Goal: Task Accomplishment & Management: Use online tool/utility

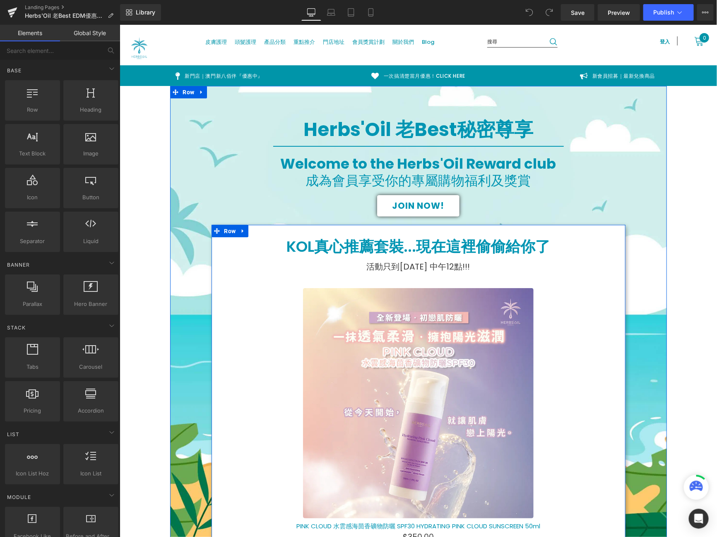
click at [119, 24] on div at bounding box center [119, 24] width 0 height 0
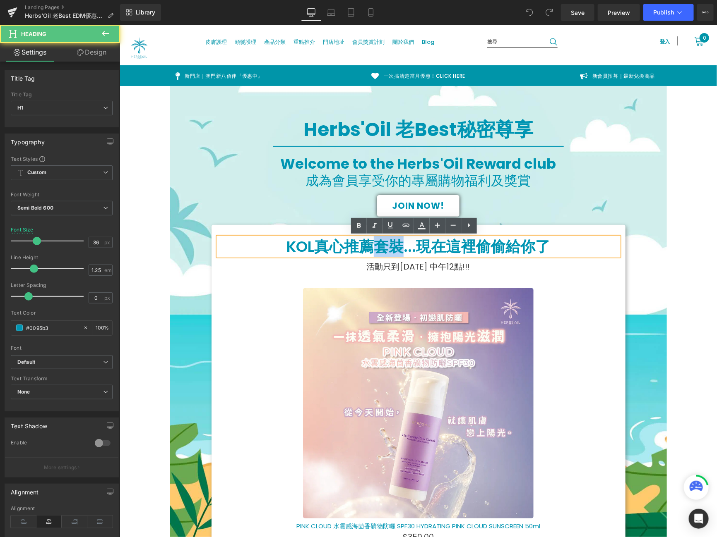
click at [381, 254] on h1 "KOL真心推薦套裝...現在這裡偷偷給你了" at bounding box center [418, 246] width 401 height 19
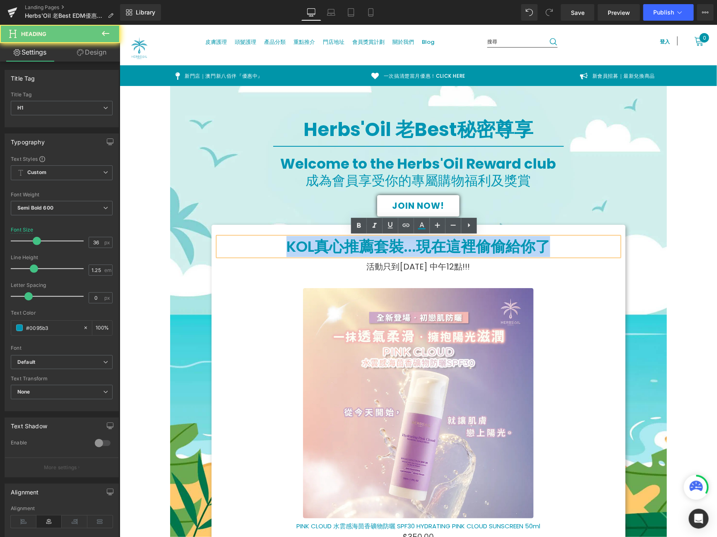
click at [381, 254] on h1 "KOL真心推薦套裝...現在這裡偷偷給你了" at bounding box center [418, 246] width 401 height 19
paste div
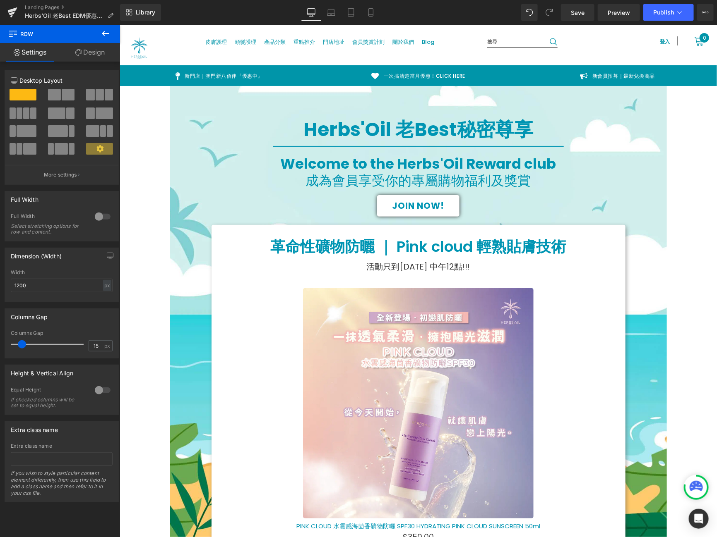
click at [99, 36] on button at bounding box center [105, 34] width 29 height 18
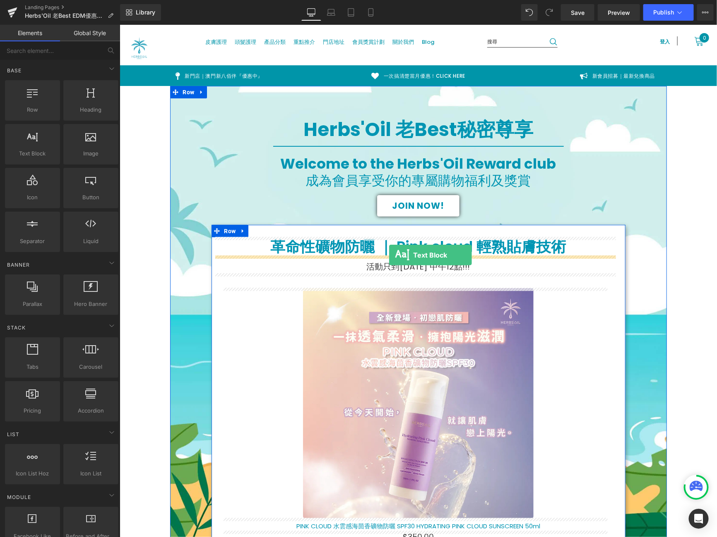
drag, startPoint x: 158, startPoint y: 170, endPoint x: 388, endPoint y: 255, distance: 244.7
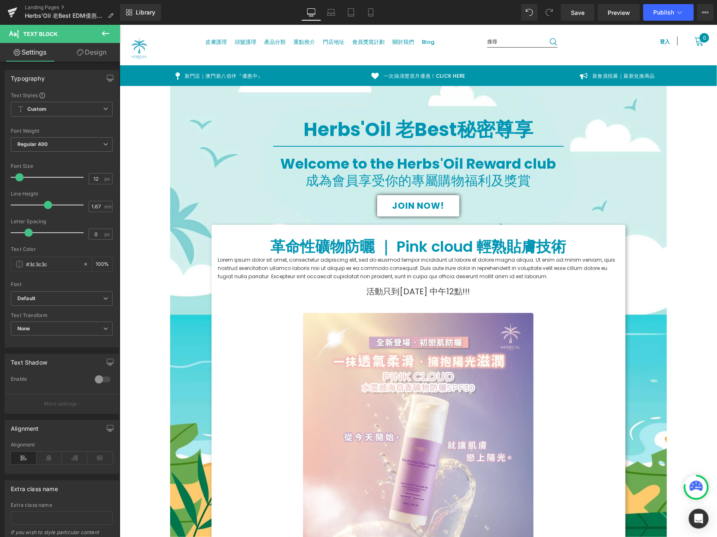
click at [384, 263] on p "Lorem ipsum dolor sit amet, consectetur adipiscing elit, sed do eiusmod tempor …" at bounding box center [418, 268] width 401 height 25
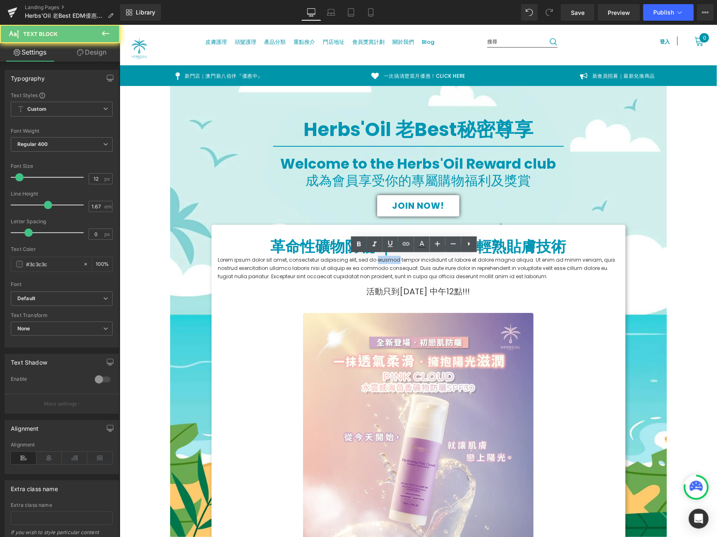
click at [384, 263] on p "Lorem ipsum dolor sit amet, consectetur adipiscing elit, sed do eiusmod tempor …" at bounding box center [418, 268] width 401 height 25
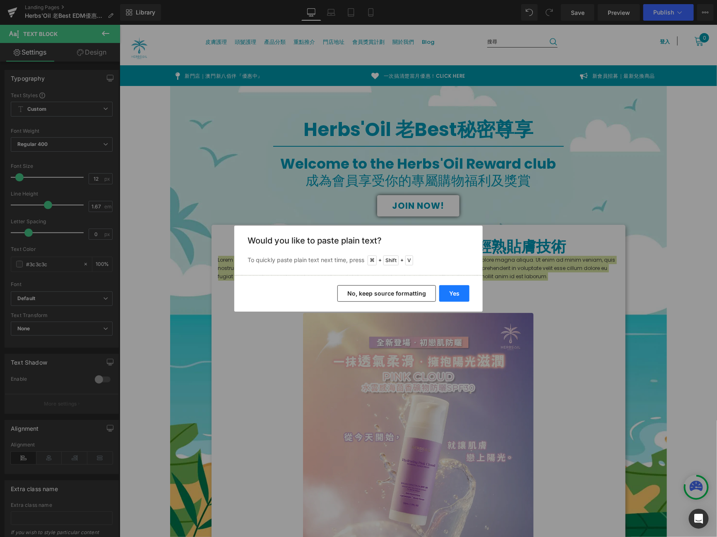
click at [459, 289] on button "Yes" at bounding box center [454, 293] width 30 height 17
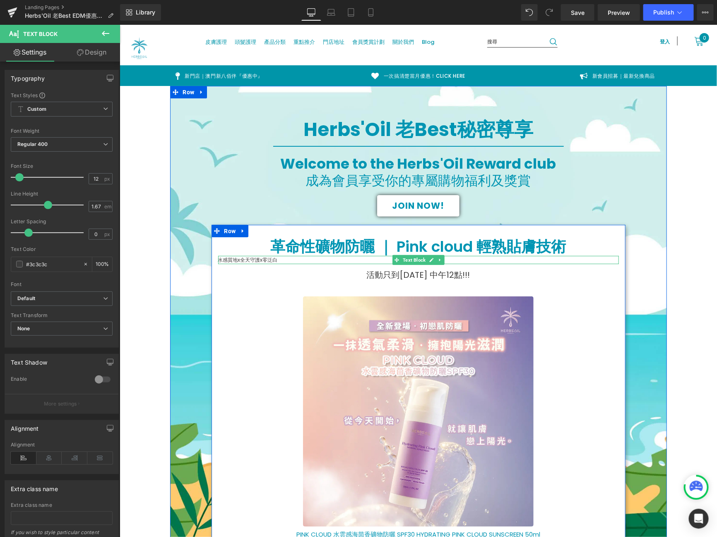
click at [287, 259] on p "水感質地x全天守護x零泛白" at bounding box center [418, 260] width 401 height 8
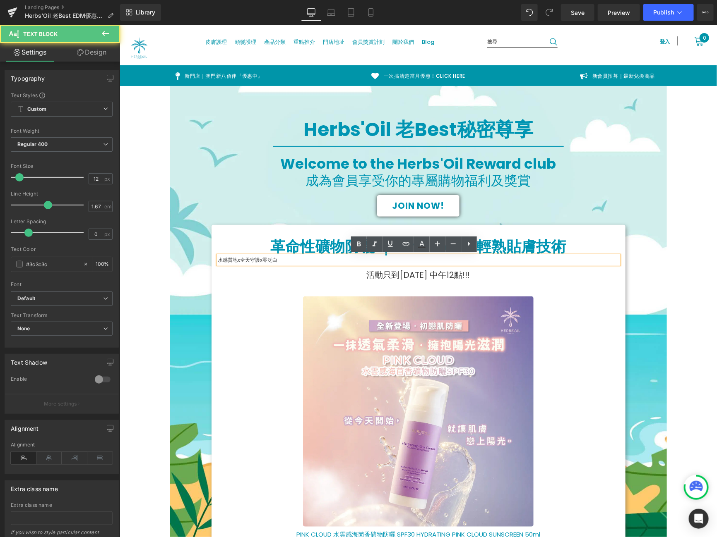
click at [287, 259] on p "水感質地x全天守護x零泛白" at bounding box center [418, 260] width 401 height 8
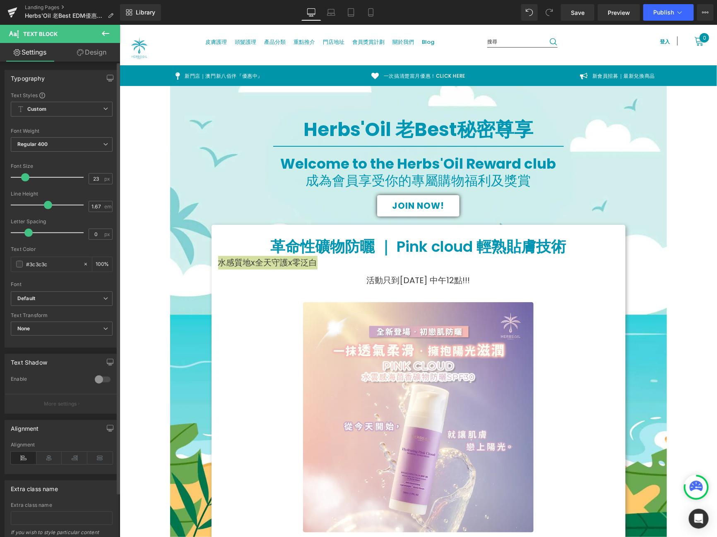
type input "24"
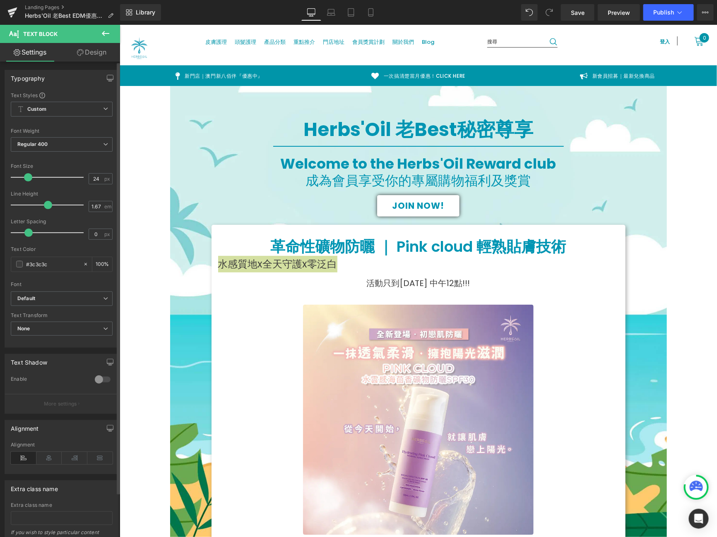
drag, startPoint x: 16, startPoint y: 178, endPoint x: 24, endPoint y: 179, distance: 8.4
click at [24, 179] on span at bounding box center [28, 177] width 8 height 8
click at [46, 461] on icon at bounding box center [49, 458] width 26 height 12
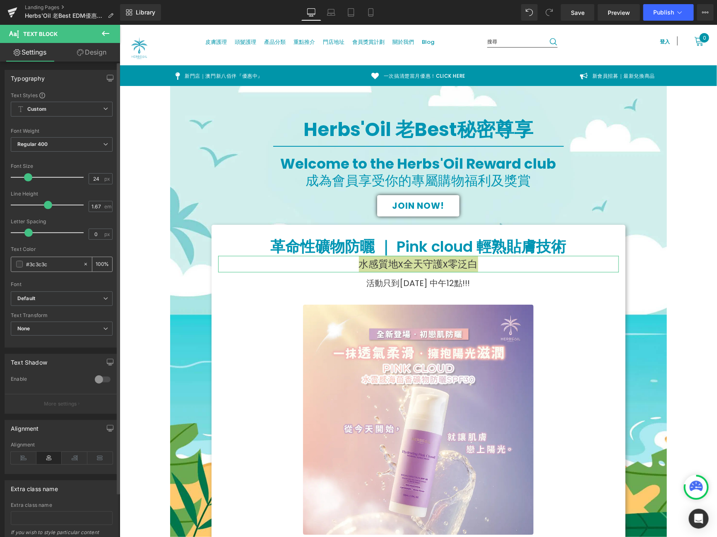
click at [55, 263] on input "#3c3c3c" at bounding box center [52, 264] width 53 height 9
type input "#009"
type input "100"
type input "#0095"
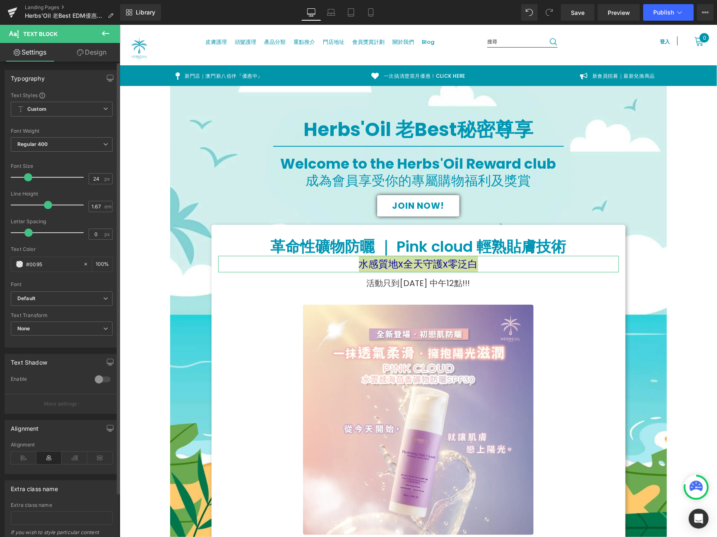
type input "33"
type input "#0095B"
type input "0"
type input "#0095B3"
type input "100"
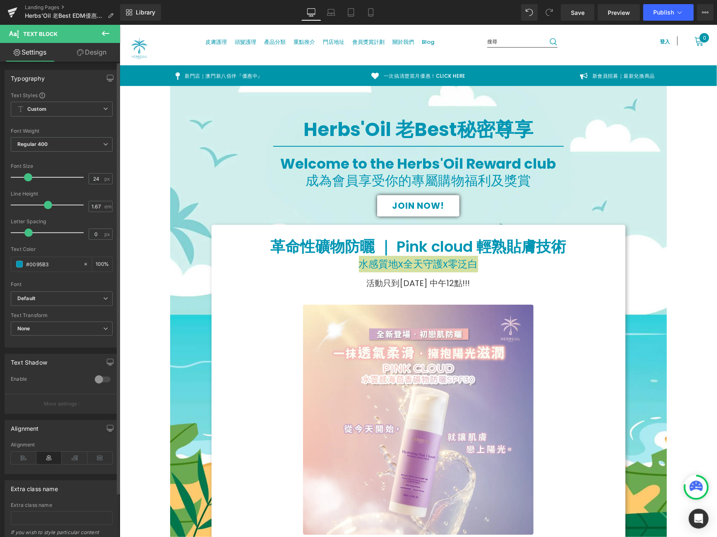
type input "#0095b3"
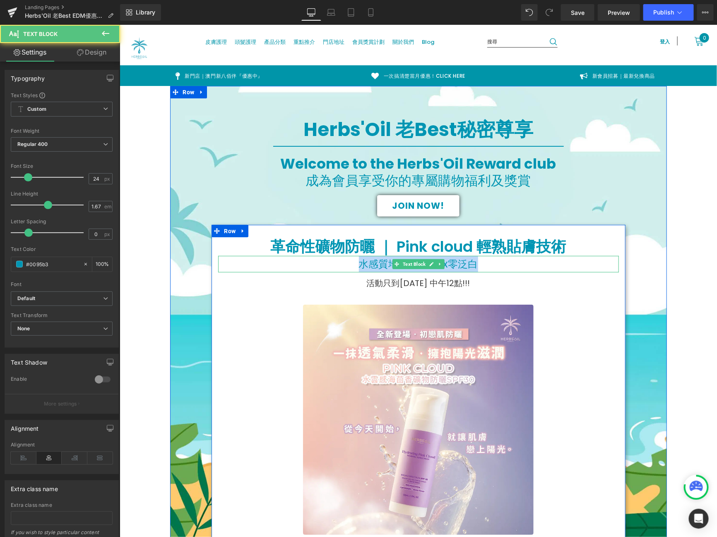
click at [583, 267] on p "水感質地x全天守護x零泛白" at bounding box center [418, 264] width 401 height 17
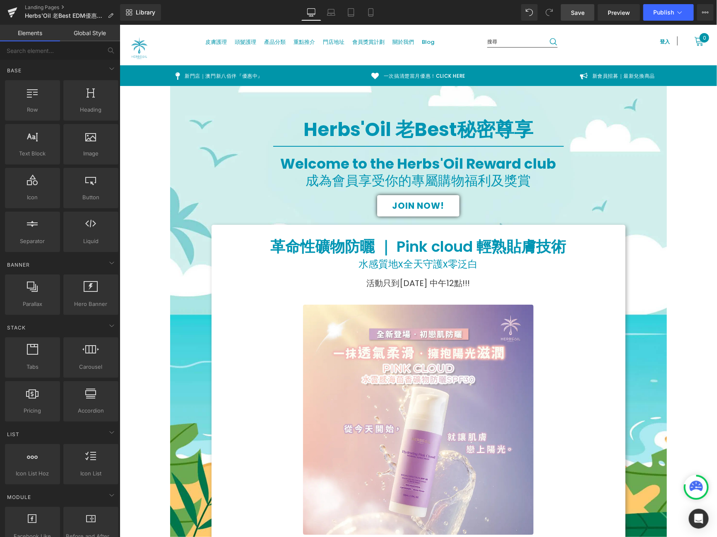
click at [583, 15] on span "Save" at bounding box center [578, 12] width 14 height 9
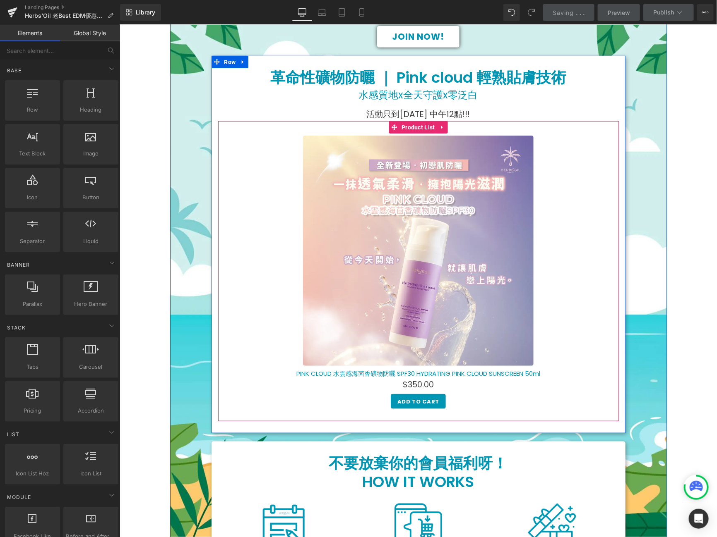
scroll to position [58, 0]
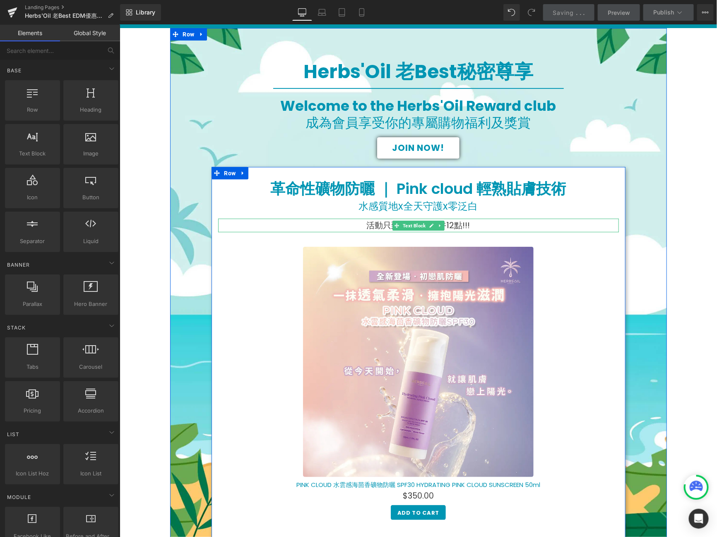
click at [476, 223] on p "活動只到[DATE] 中午12點!!!" at bounding box center [418, 225] width 401 height 14
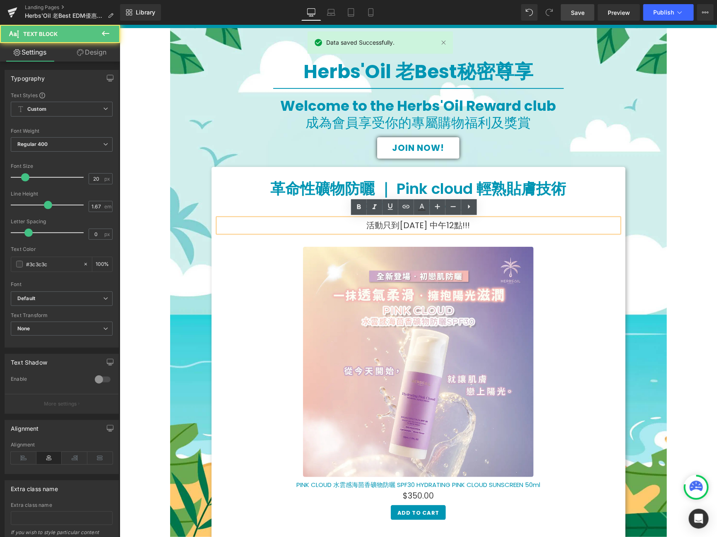
click at [476, 223] on p "活動只到[DATE] 中午12點!!!" at bounding box center [418, 225] width 401 height 14
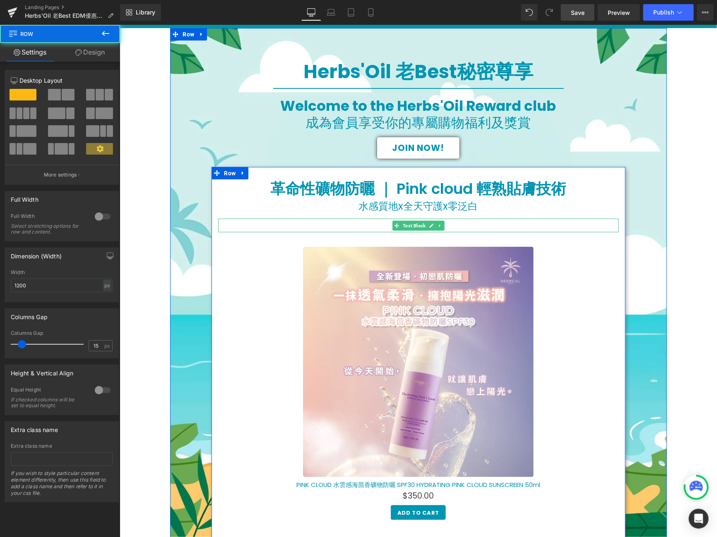
click at [521, 225] on p at bounding box center [418, 225] width 401 height 14
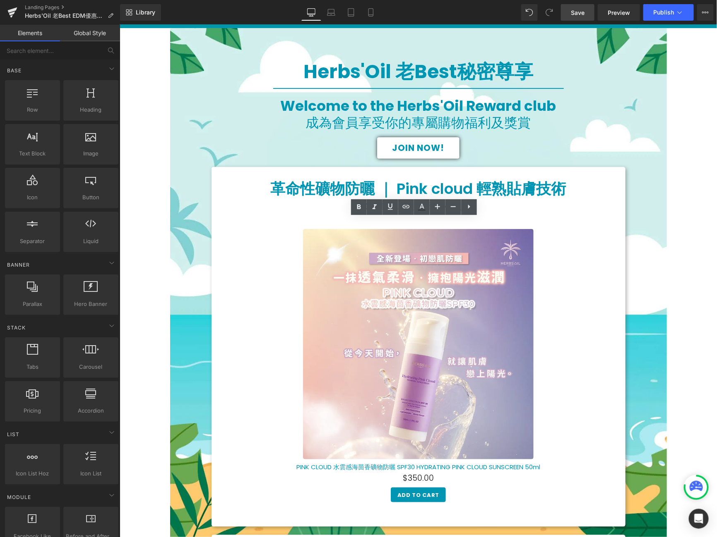
click at [577, 14] on span "Save" at bounding box center [578, 12] width 14 height 9
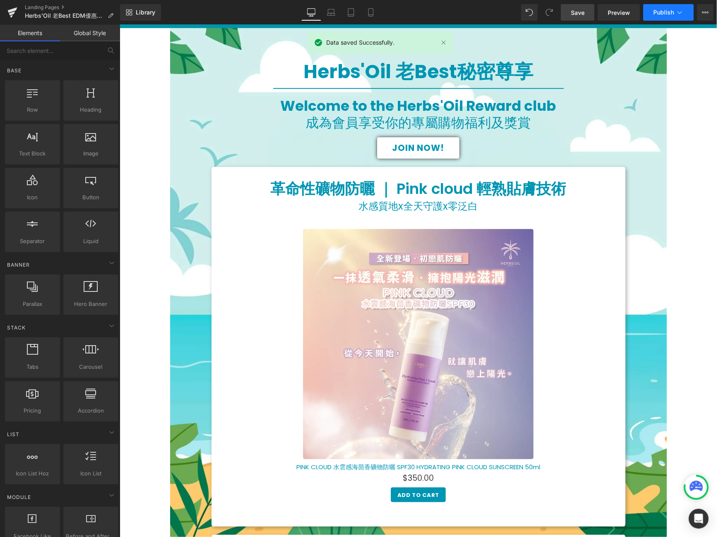
click at [663, 17] on button "Publish" at bounding box center [668, 12] width 50 height 17
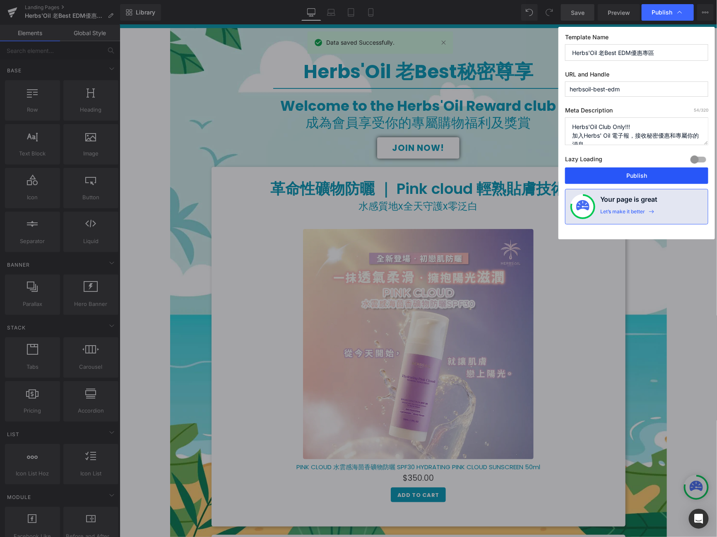
click at [640, 172] on button "Publish" at bounding box center [636, 176] width 143 height 17
